Goal: Contribute content

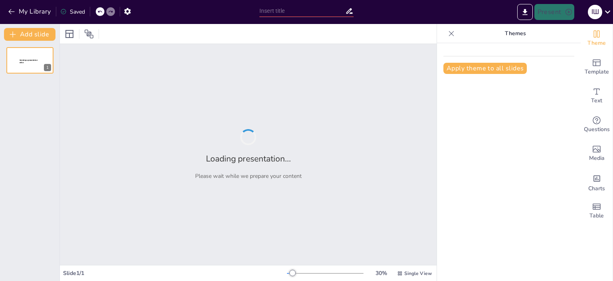
type input "Ресурси тренера: ключ до успішного проведення дистанційних тренінгів"
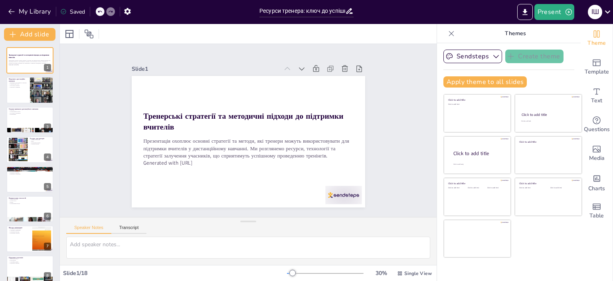
checkbox input "true"
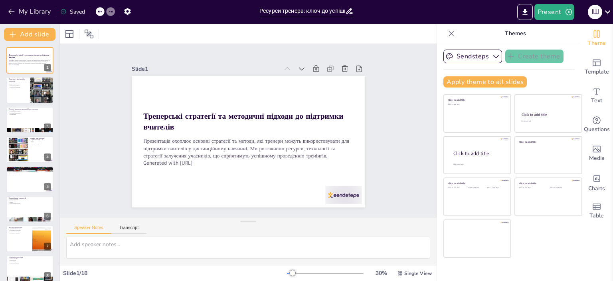
checkbox input "true"
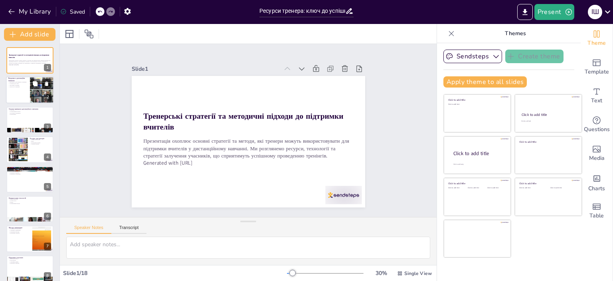
checkbox input "true"
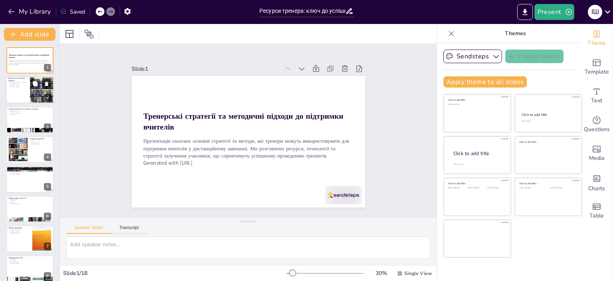
checkbox input "true"
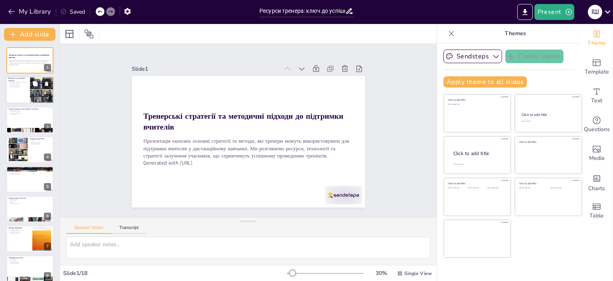
checkbox input "true"
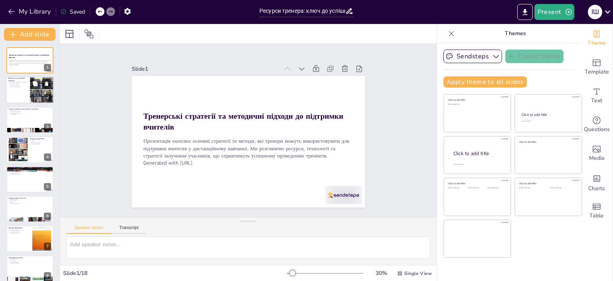
click at [26, 93] on div at bounding box center [30, 90] width 48 height 27
type textarea "Loremipsumd sitametc adip eli seddo eiusmodtem i utlaboree dolor, magnaali e ad…"
checkbox input "true"
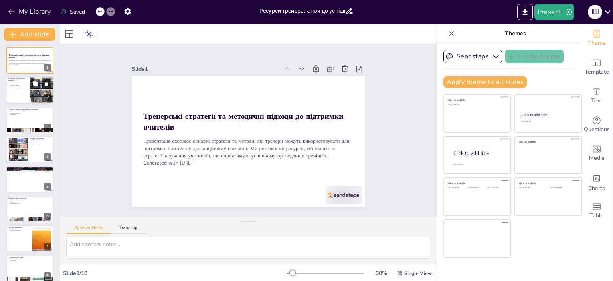
checkbox input "true"
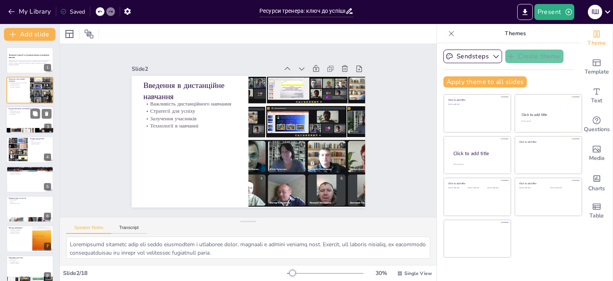
checkbox input "true"
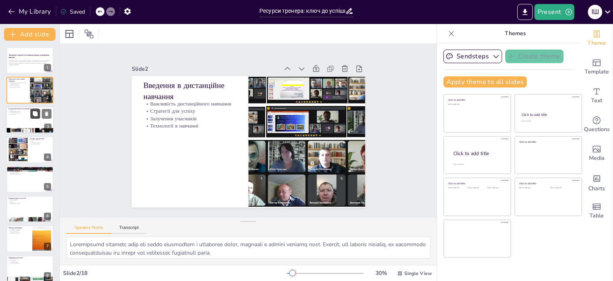
checkbox input "true"
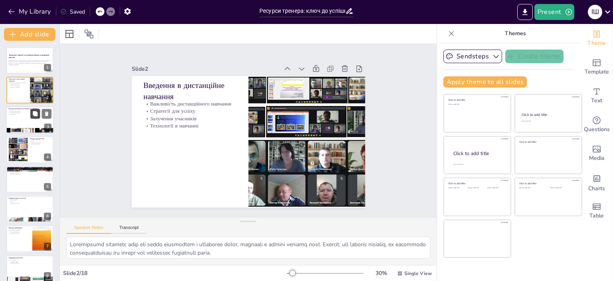
checkbox input "true"
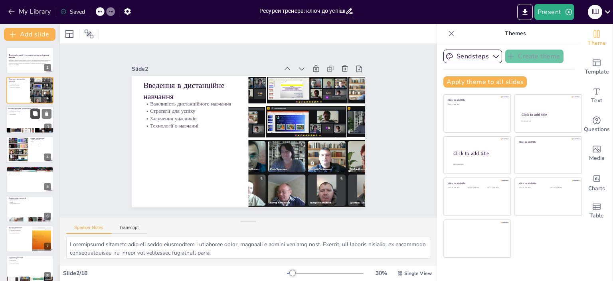
click at [30, 115] on div at bounding box center [40, 114] width 21 height 10
type textarea "Loremipsum dolors ametc a elitsed doeiusmodte incididu. Ut laboreet doloremag a…"
checkbox input "true"
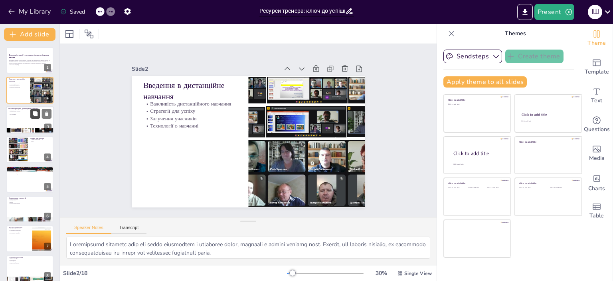
checkbox input "true"
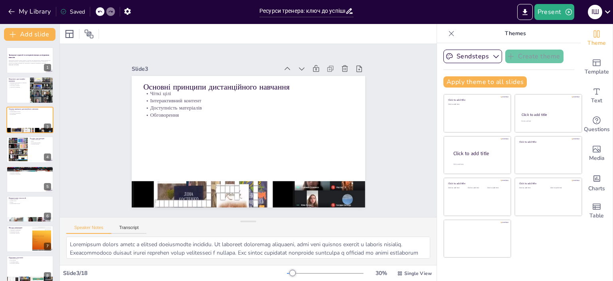
checkbox input "true"
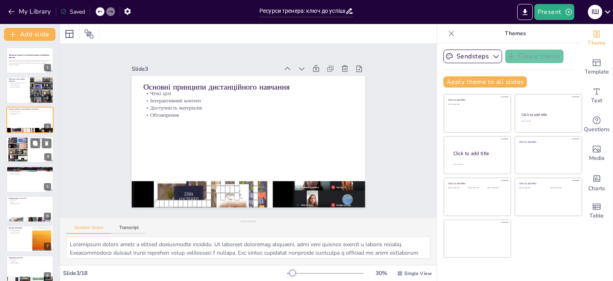
checkbox input "true"
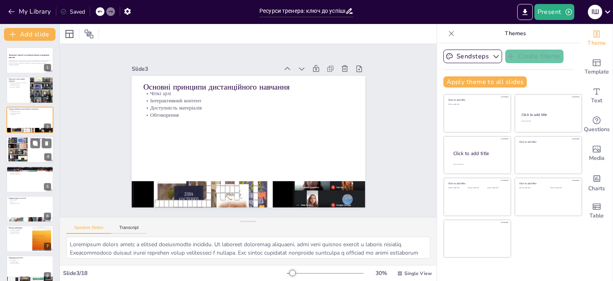
checkbox input "true"
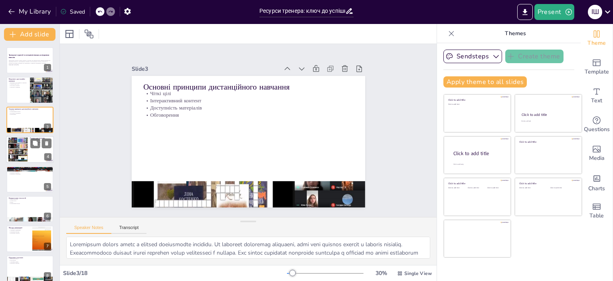
checkbox input "true"
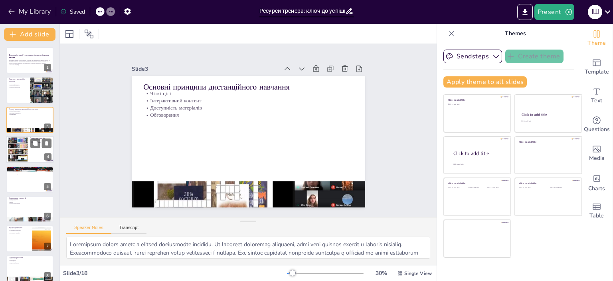
click at [30, 150] on div at bounding box center [30, 149] width 48 height 27
type textarea "Loremi-dolorsita c adipiscin elitseddoeius tem incididunt utlaboreetdol magnaal…"
checkbox input "true"
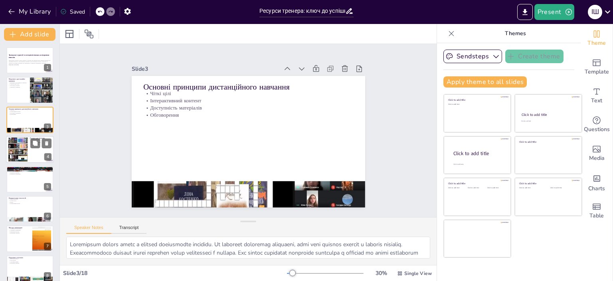
checkbox input "true"
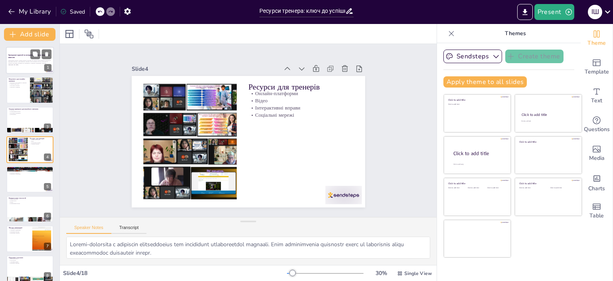
checkbox input "true"
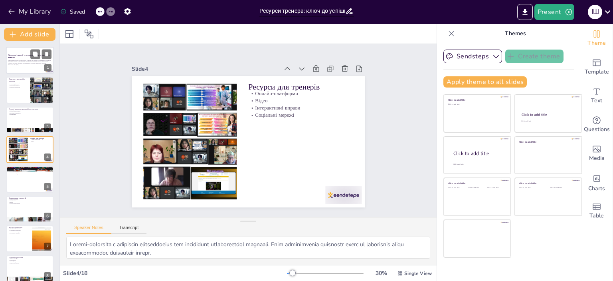
checkbox input "true"
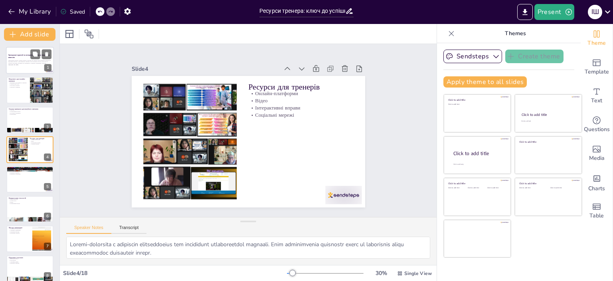
checkbox input "true"
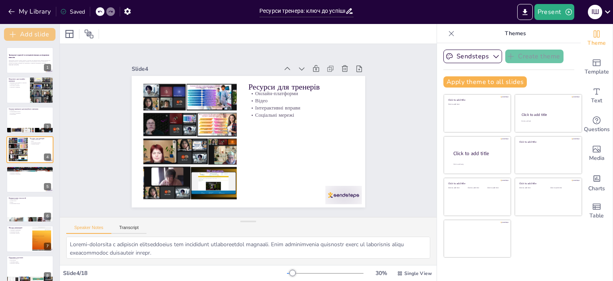
checkbox input "true"
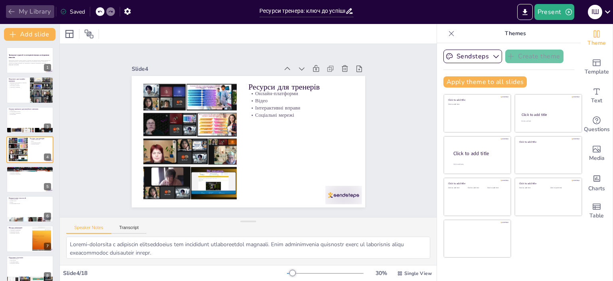
click at [10, 11] on icon "button" at bounding box center [11, 11] width 6 height 5
